Goal: Check status

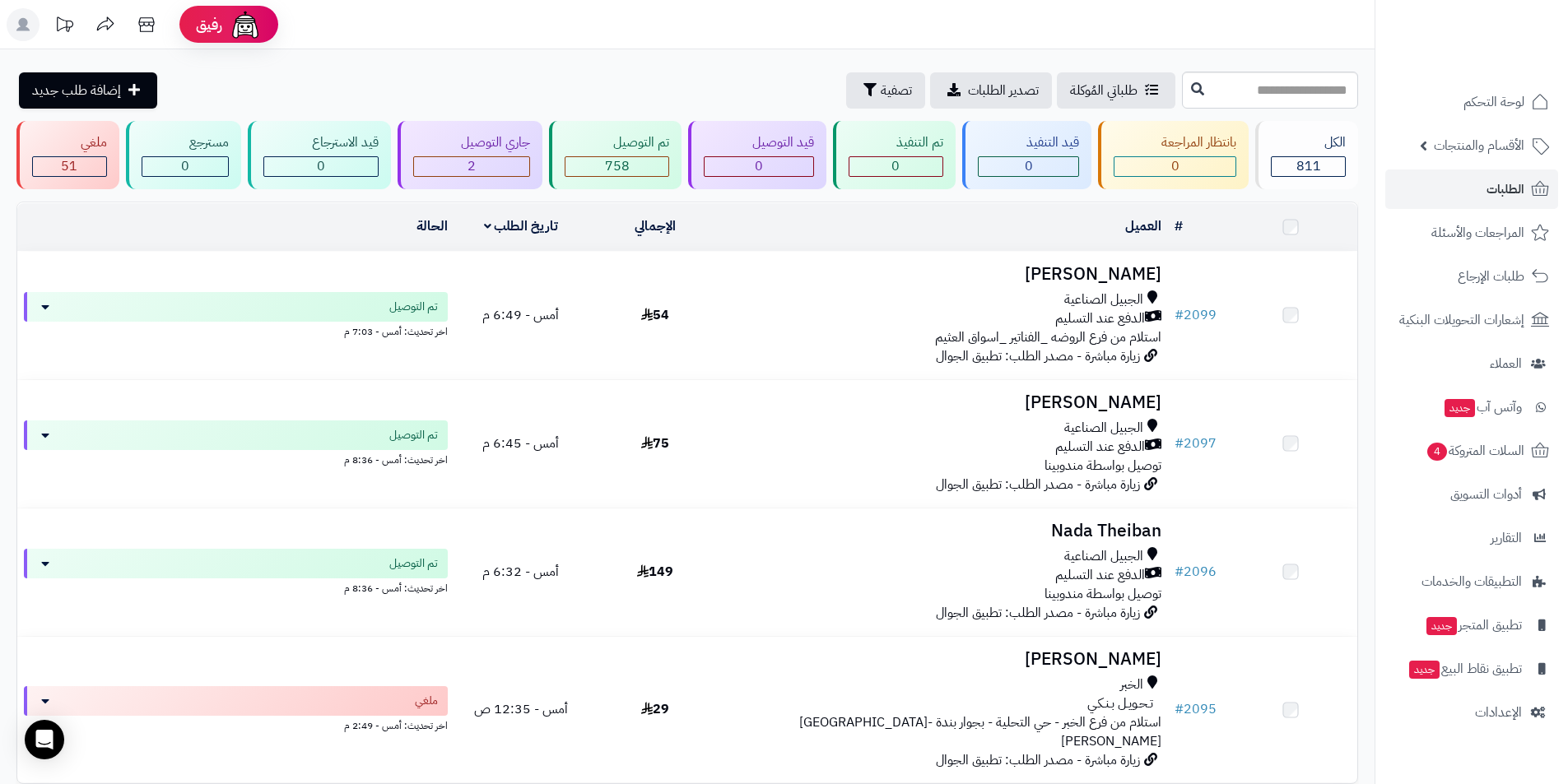
scroll to position [82, 0]
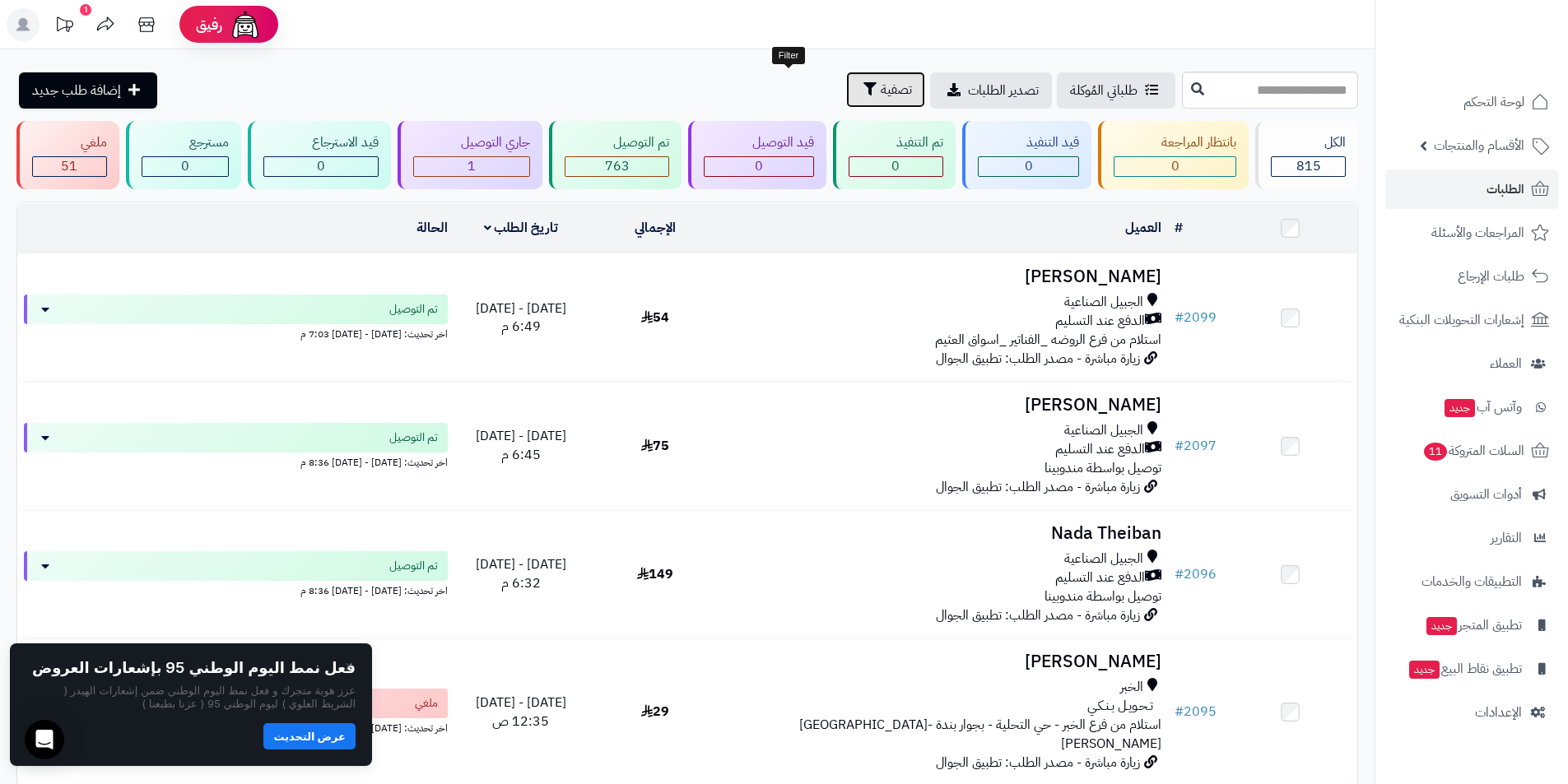
click at [881, 90] on span "تصفية" at bounding box center [896, 89] width 31 height 20
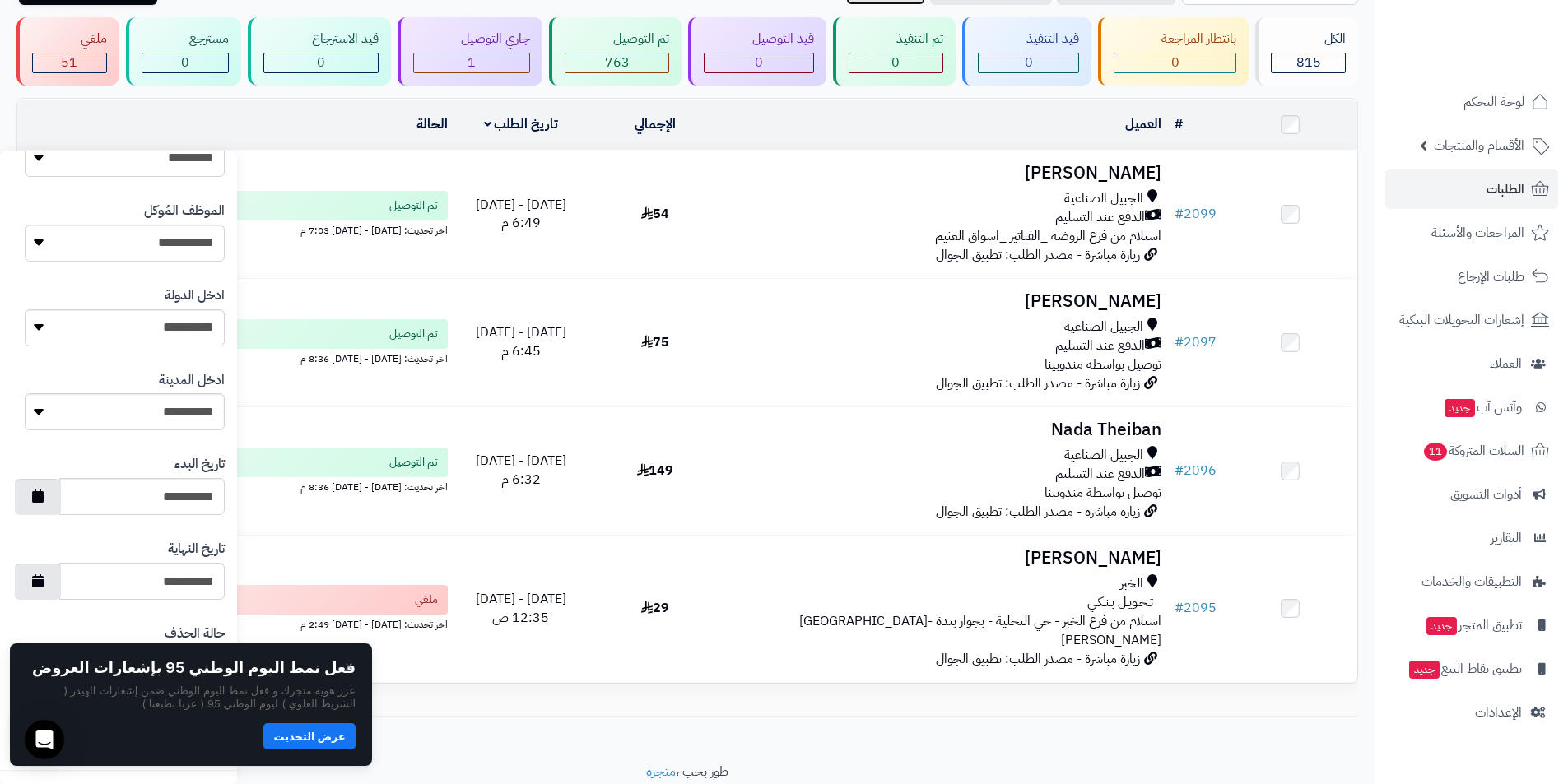
scroll to position [143, 0]
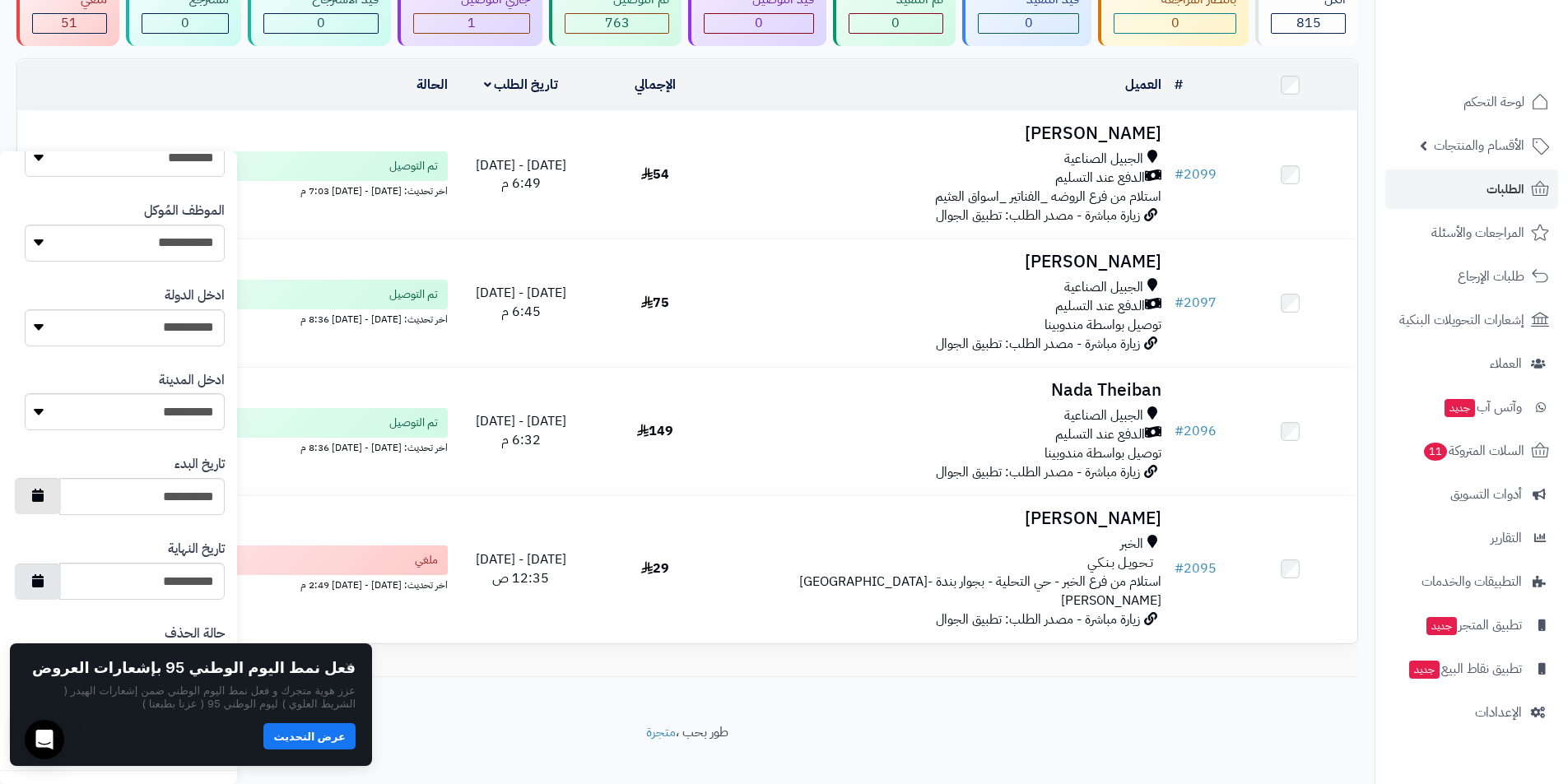
click at [59, 494] on button "button" at bounding box center [37, 496] width 46 height 36
click at [88, 777] on div "**********" at bounding box center [118, 467] width 237 height 633
drag, startPoint x: 25, startPoint y: 652, endPoint x: 189, endPoint y: 808, distance: 226.3
click at [189, 641] on html "رفيق ! 1 الطلبات معالجة مكتمل إرجاع المنتجات العملاء المتواجدون الان 613 عملاء …" at bounding box center [784, 248] width 1568 height 784
click at [308, 736] on button "عرض التحديث" at bounding box center [309, 735] width 92 height 26
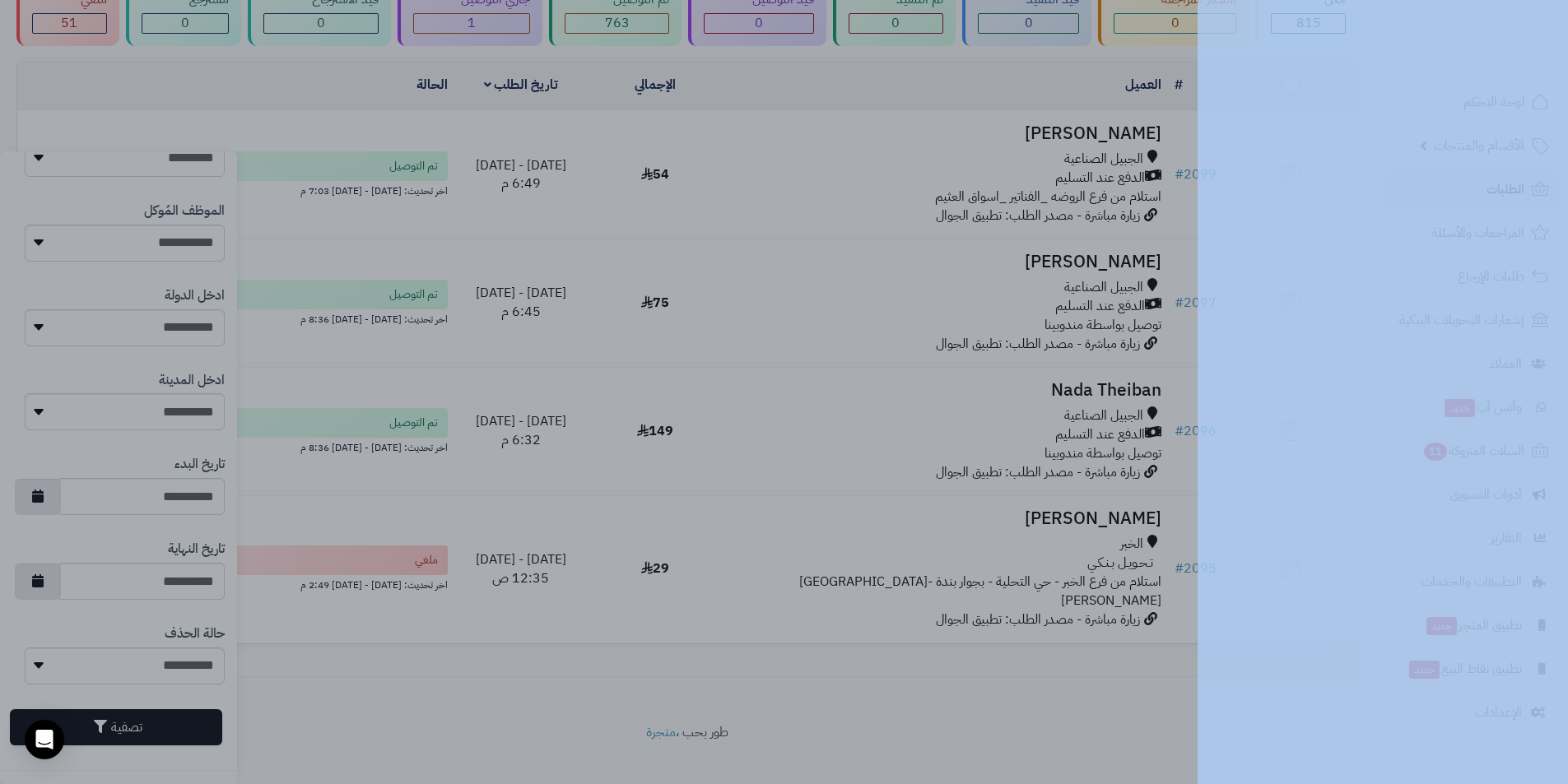
click at [869, 421] on div at bounding box center [784, 392] width 1568 height 784
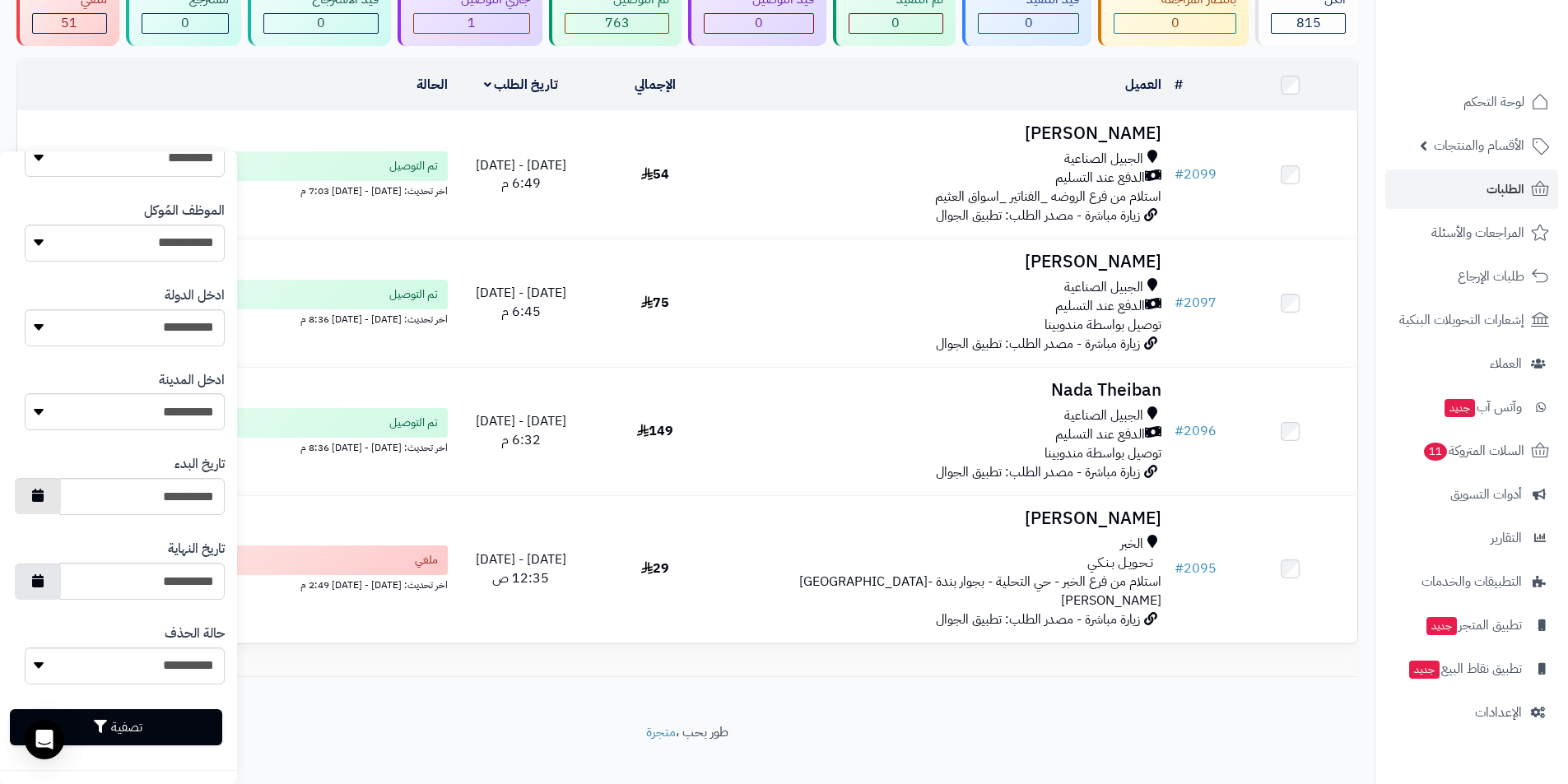
click at [43, 490] on button "button" at bounding box center [37, 496] width 46 height 36
drag, startPoint x: 219, startPoint y: 603, endPoint x: 191, endPoint y: 603, distance: 28.0
click at [219, 603] on td "7" at bounding box center [212, 605] width 28 height 25
type input "**********"
click at [43, 578] on icon "button" at bounding box center [38, 579] width 12 height 13
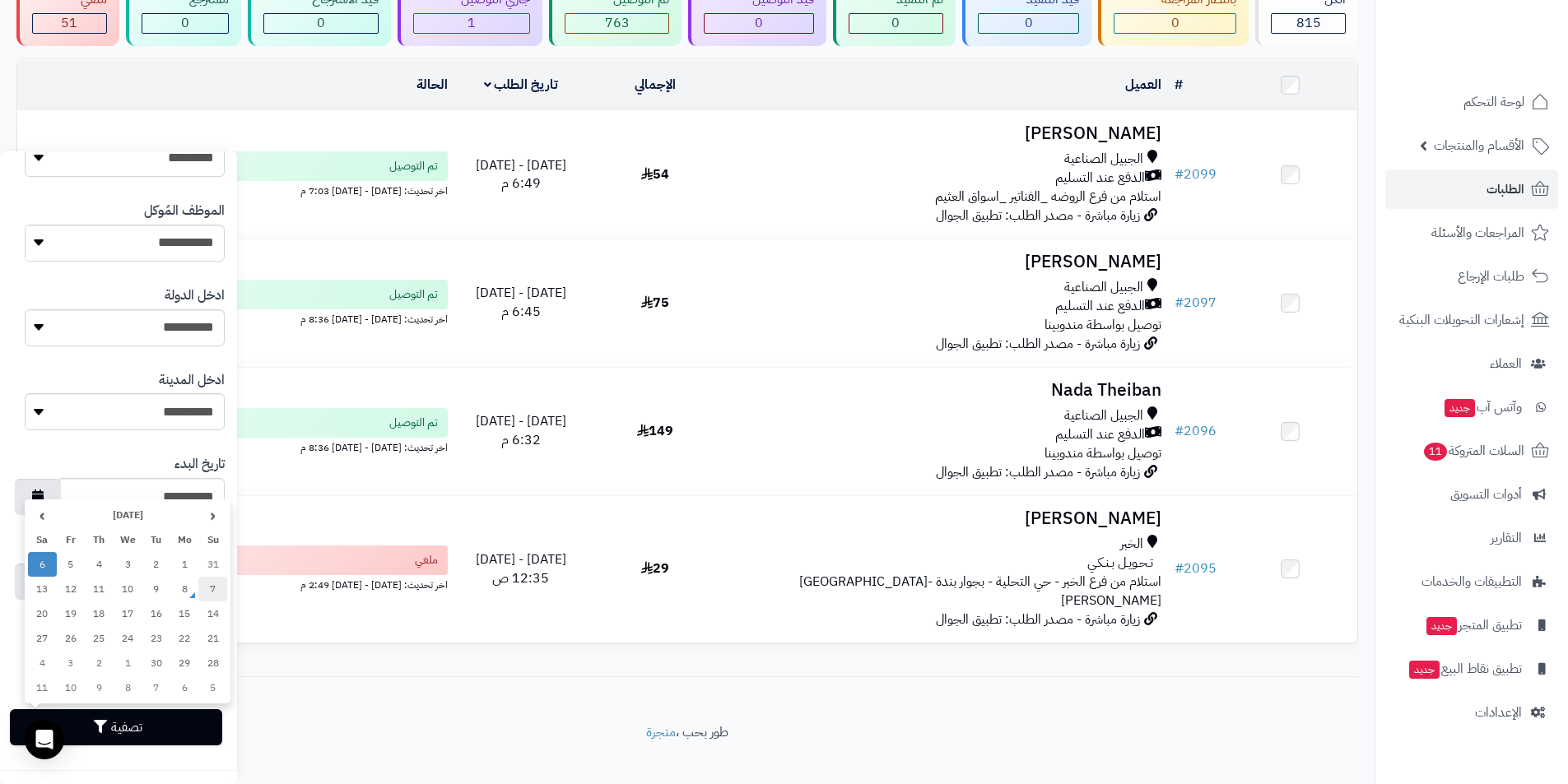
drag, startPoint x: 206, startPoint y: 589, endPoint x: 211, endPoint y: 625, distance: 36.3
click at [206, 589] on td "7" at bounding box center [212, 589] width 28 height 25
type input "**********"
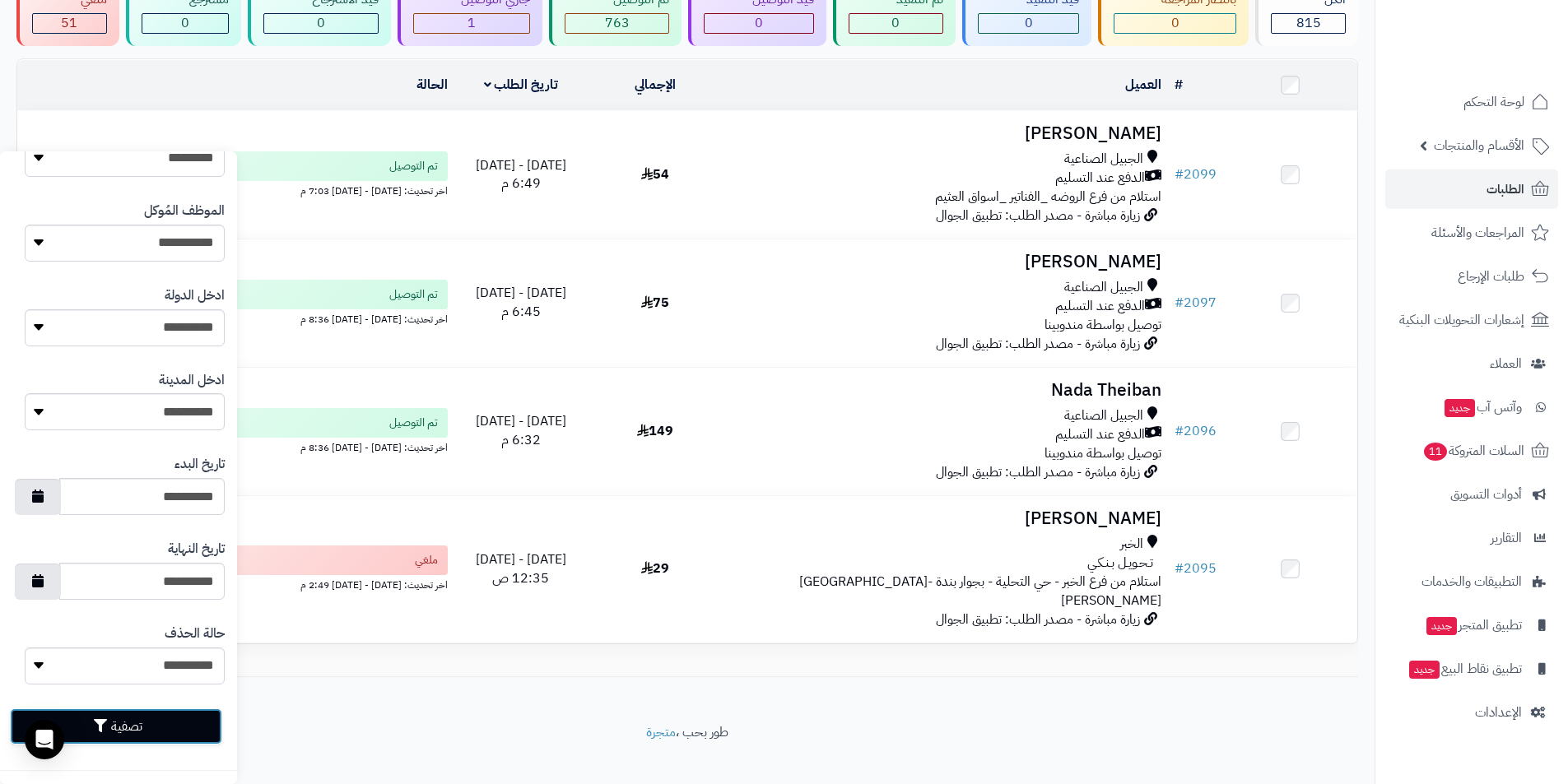
click at [135, 728] on button "تصفية" at bounding box center [116, 726] width 212 height 36
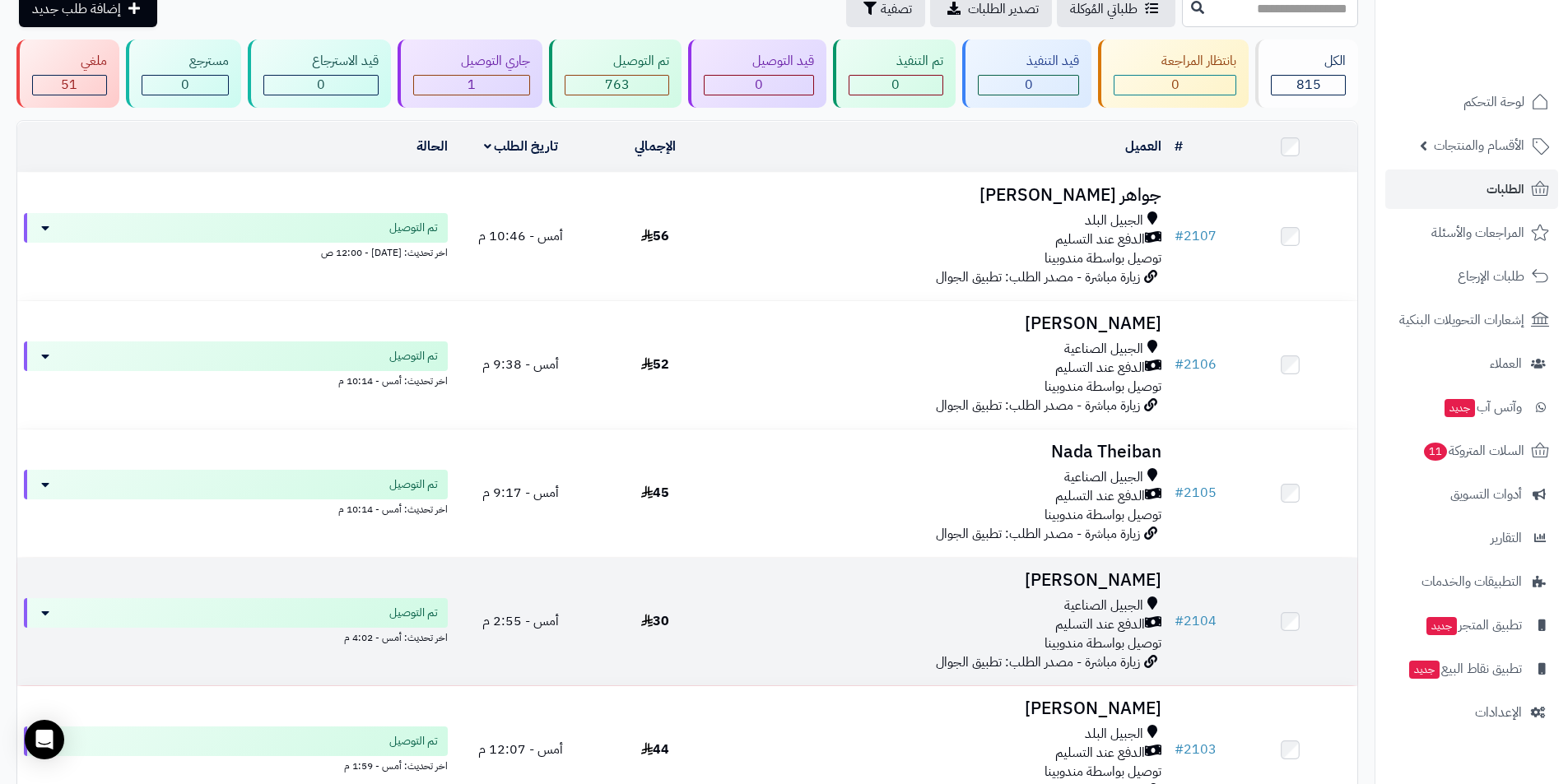
scroll to position [80, 0]
